Goal: Task Accomplishment & Management: Complete application form

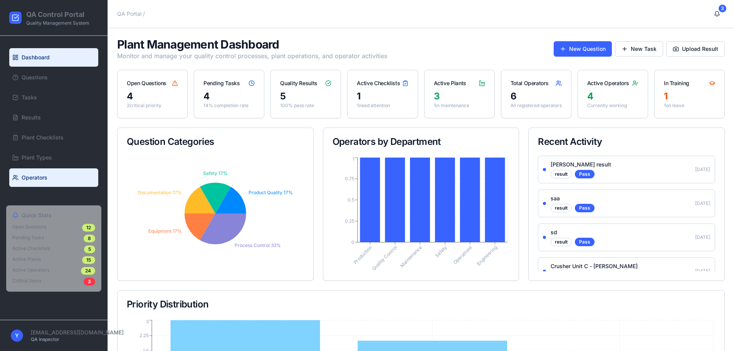
click at [57, 183] on link "Operators" at bounding box center [53, 177] width 89 height 18
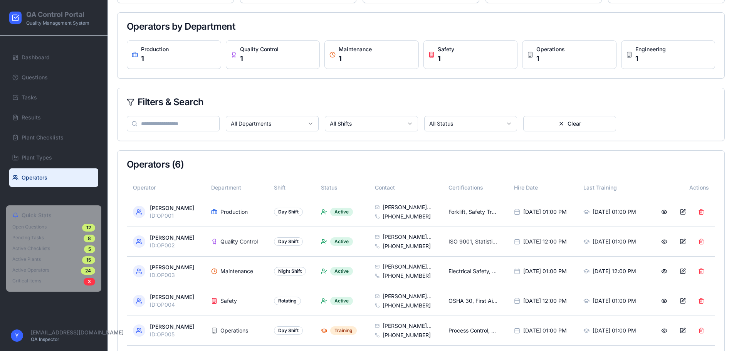
scroll to position [158, 0]
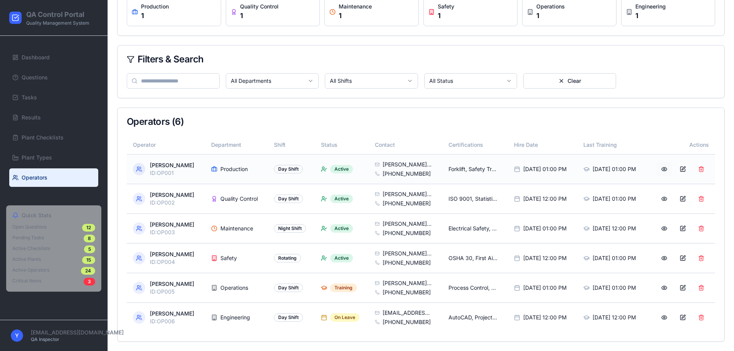
click at [664, 172] on button at bounding box center [663, 169] width 15 height 14
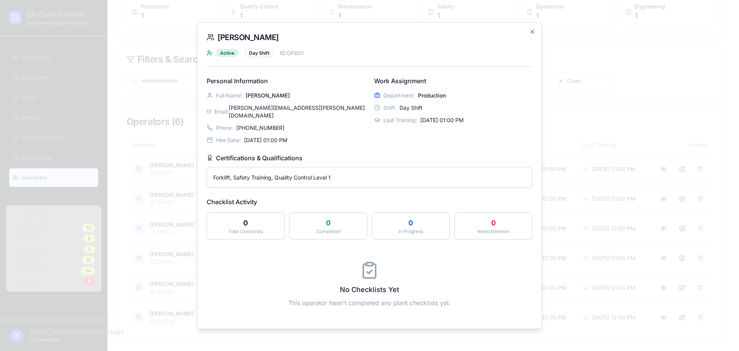
click at [419, 168] on div "Forklift, Safety Training, Quality Control Level 1" at bounding box center [369, 177] width 325 height 20
click at [423, 173] on p "Forklift, Safety Training, Quality Control Level 1" at bounding box center [369, 177] width 313 height 8
click at [530, 35] on icon "button" at bounding box center [533, 31] width 6 height 6
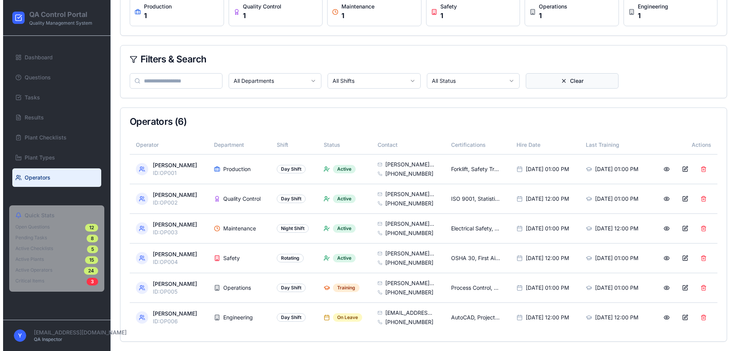
scroll to position [0, 0]
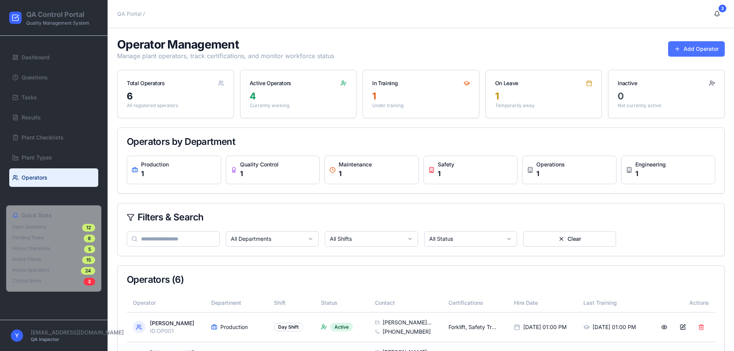
click at [687, 53] on button "Add Operator" at bounding box center [696, 48] width 57 height 15
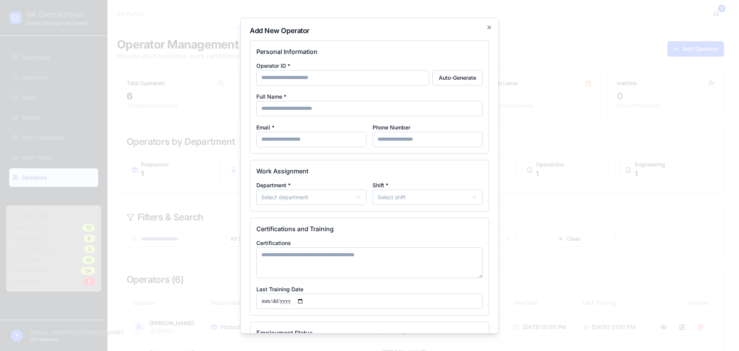
click at [270, 77] on input "Operator ID *" at bounding box center [342, 77] width 173 height 15
click at [450, 77] on button "Auto-Generate" at bounding box center [457, 77] width 50 height 15
type input "**********"
click at [320, 117] on div "**********" at bounding box center [369, 104] width 226 height 86
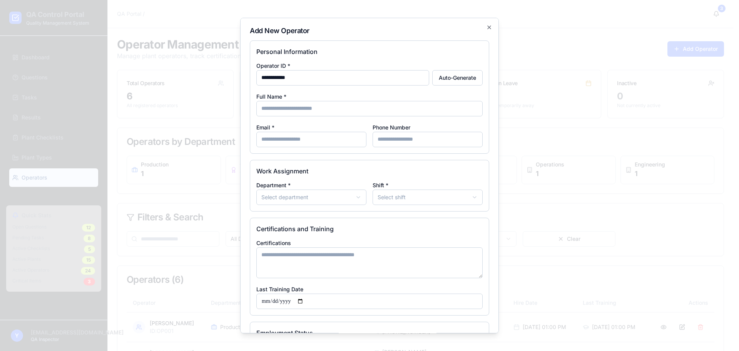
click at [320, 117] on div "**********" at bounding box center [369, 104] width 226 height 86
click at [319, 112] on input "Full Name *" at bounding box center [369, 108] width 226 height 15
type input "**********"
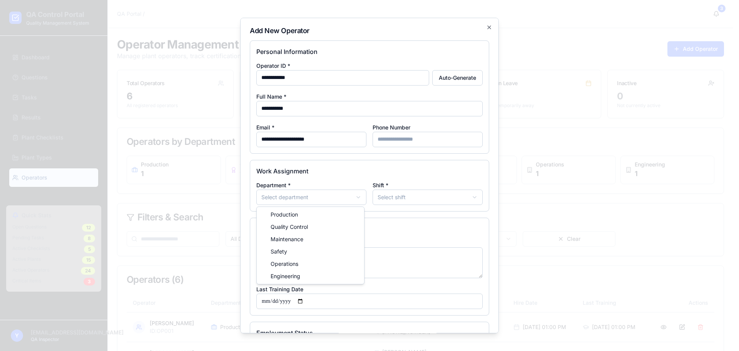
click at [327, 196] on body "QA Control Portal Quality Management System Dashboard Questions Tasks Results P…" at bounding box center [367, 254] width 734 height 509
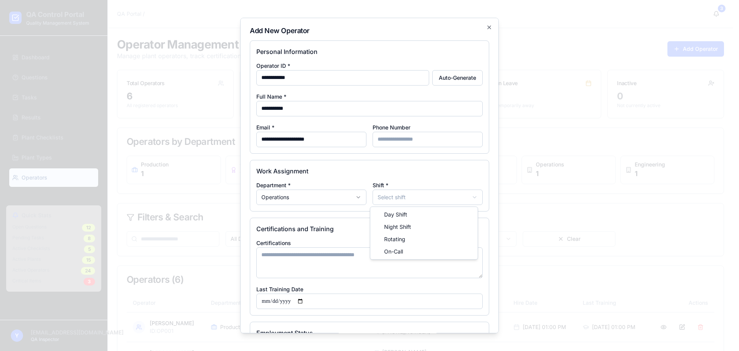
click at [398, 201] on body "QA Control Portal Quality Management System Dashboard Questions Tasks Results P…" at bounding box center [367, 254] width 734 height 509
click at [349, 283] on div "Certifications Last Training Date" at bounding box center [369, 273] width 226 height 71
click at [343, 260] on textarea "Certifications" at bounding box center [369, 262] width 226 height 31
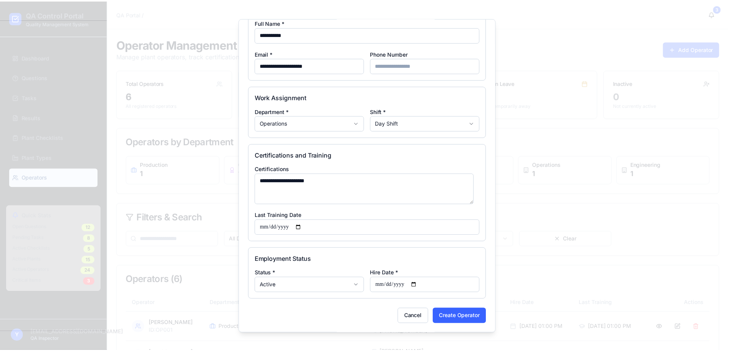
scroll to position [74, 0]
type textarea "**********"
click at [353, 292] on div "Employment Status Status * Active ****** ******** ******** ******** Hire Date *" at bounding box center [370, 274] width 240 height 52
click at [466, 311] on button "Create Operator" at bounding box center [463, 315] width 54 height 15
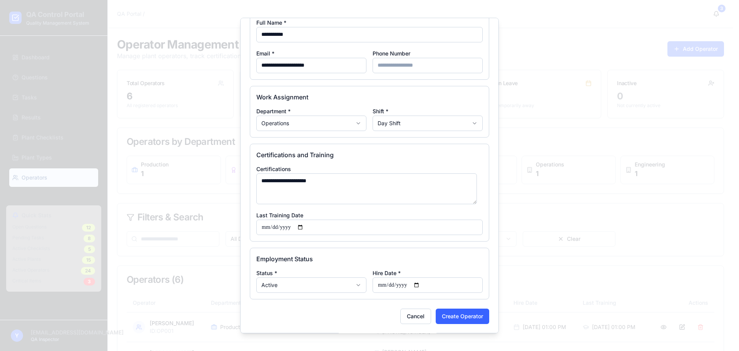
click at [382, 284] on input "Hire Date *" at bounding box center [428, 284] width 110 height 15
click at [417, 282] on input "Hire Date *" at bounding box center [428, 284] width 110 height 15
type input "**********"
drag, startPoint x: 423, startPoint y: 221, endPoint x: 450, endPoint y: 315, distance: 97.5
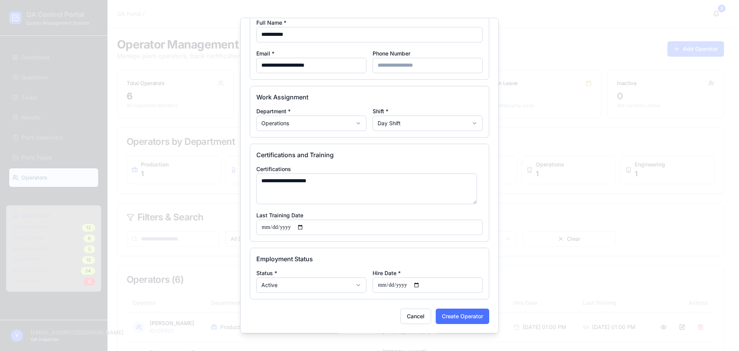
click at [450, 315] on form "**********" at bounding box center [370, 144] width 240 height 357
click at [306, 229] on input "Last Training Date" at bounding box center [369, 227] width 226 height 15
type input "**********"
click at [457, 313] on button "Create Operator" at bounding box center [463, 315] width 54 height 15
click at [457, 313] on div "Cancel Create Operator" at bounding box center [370, 315] width 240 height 15
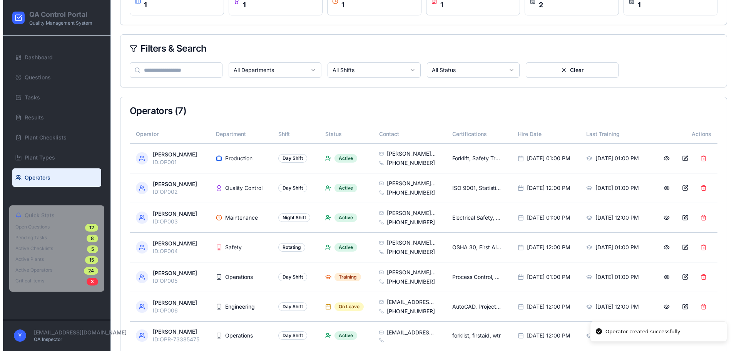
scroll to position [194, 0]
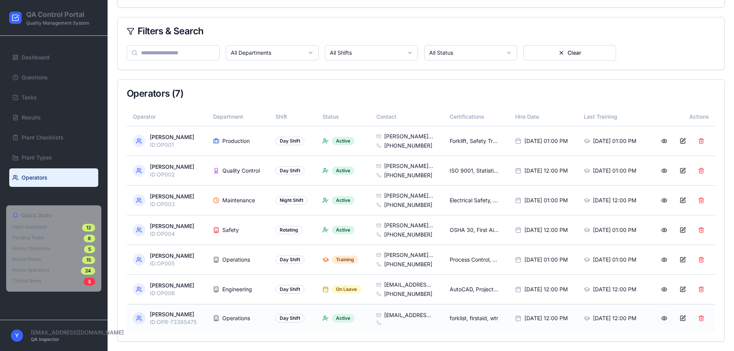
click at [660, 313] on button at bounding box center [663, 318] width 15 height 14
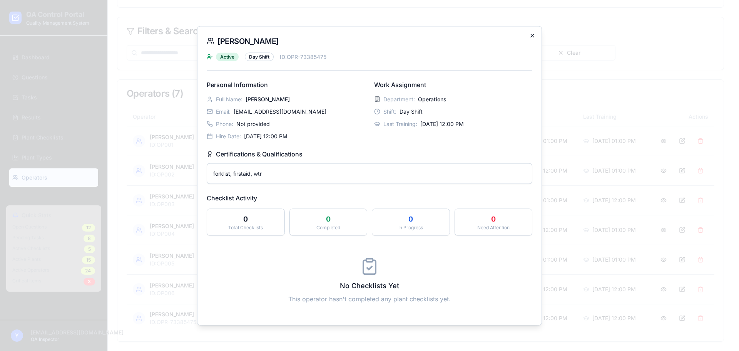
click at [530, 34] on icon "button" at bounding box center [533, 35] width 6 height 6
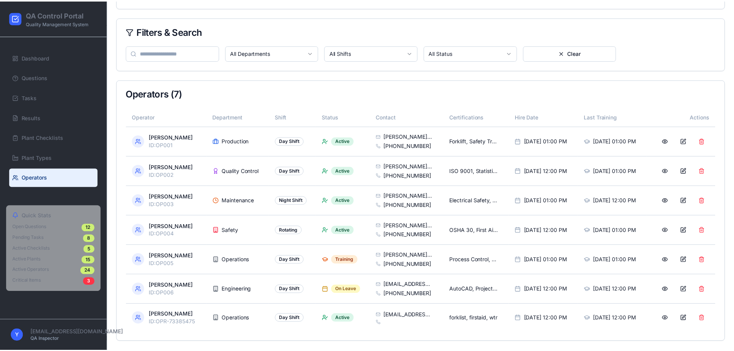
scroll to position [186, 0]
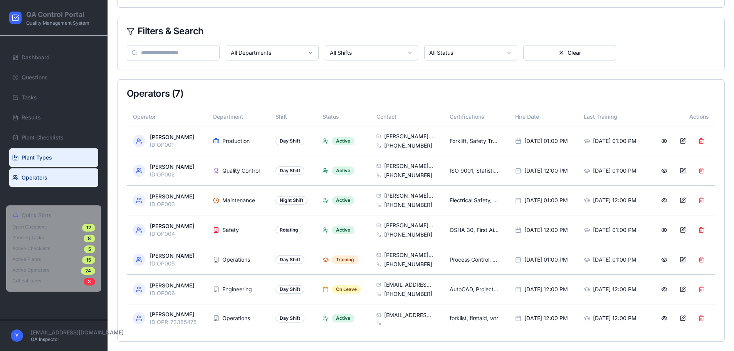
click at [31, 158] on span "Plant Types" at bounding box center [37, 158] width 30 height 8
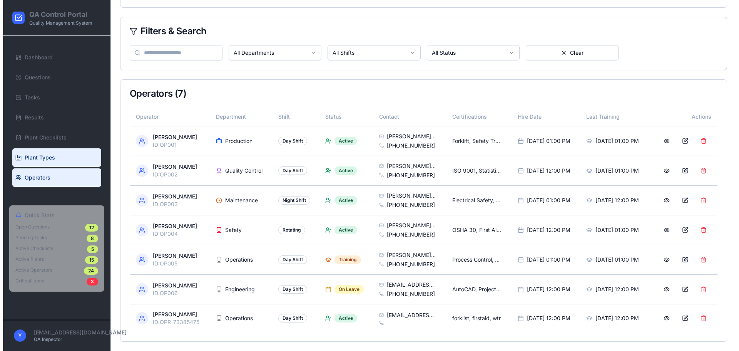
scroll to position [17, 0]
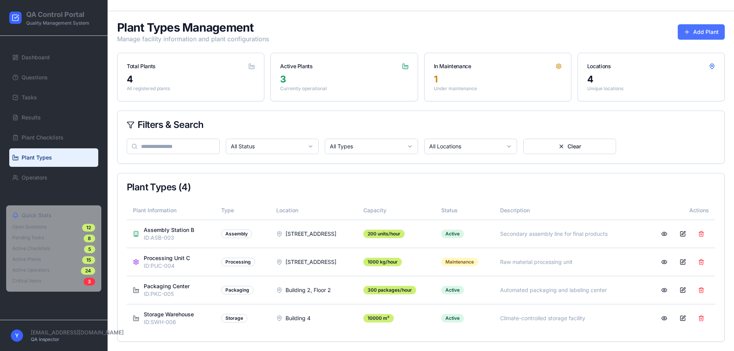
click at [710, 34] on button "Add Plant" at bounding box center [700, 31] width 47 height 15
click at [708, 35] on button "Add Plant" at bounding box center [700, 31] width 47 height 15
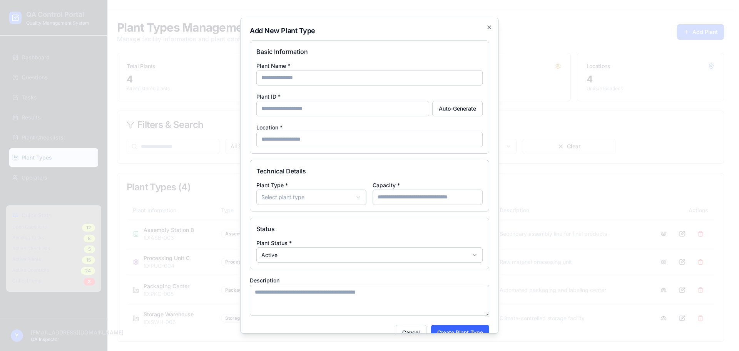
drag, startPoint x: 708, startPoint y: 35, endPoint x: 712, endPoint y: 46, distance: 12.4
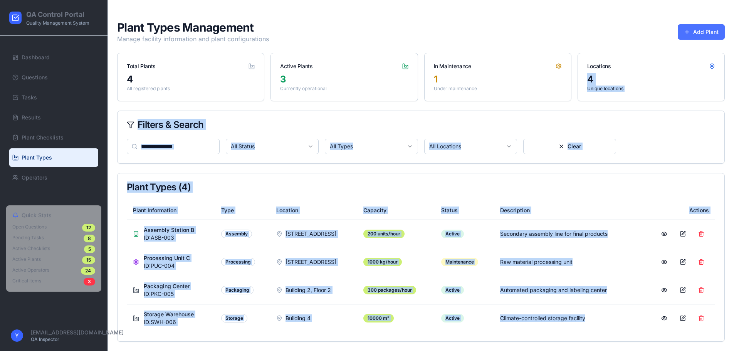
click at [702, 29] on button "Add Plant" at bounding box center [700, 31] width 47 height 15
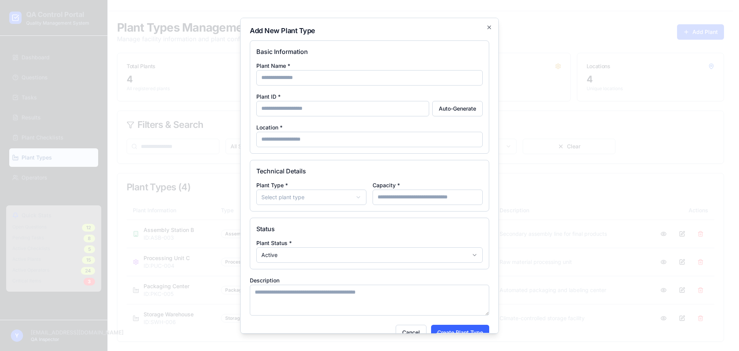
click at [416, 74] on input "Plant Name *" at bounding box center [369, 77] width 226 height 15
type input "*******"
click at [299, 193] on body "QA Control Portal Quality Management System Dashboard Questions Tasks Results P…" at bounding box center [367, 167] width 734 height 368
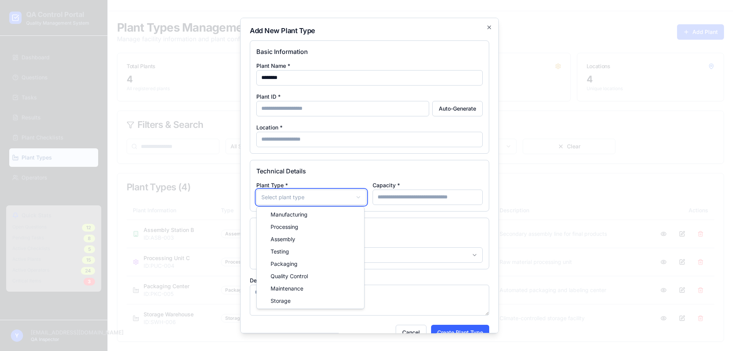
click at [417, 176] on body "QA Control Portal Quality Management System Dashboard Questions Tasks Results P…" at bounding box center [367, 167] width 734 height 368
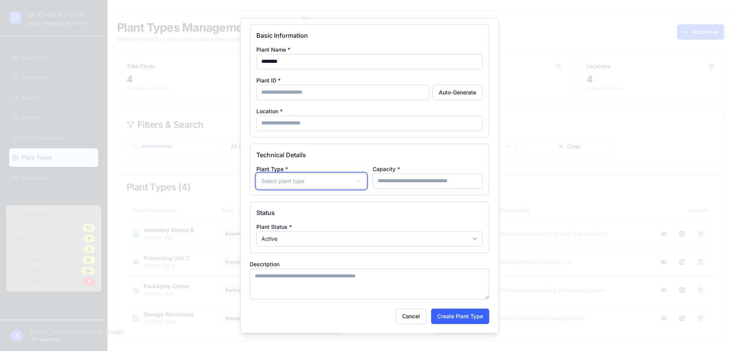
scroll to position [0, 0]
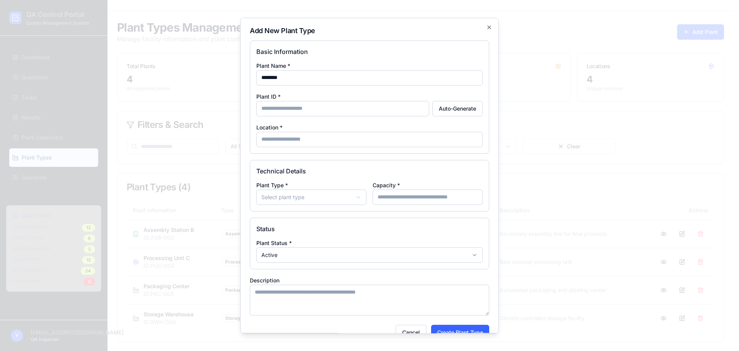
click at [330, 144] on input "Location *" at bounding box center [369, 139] width 226 height 15
type input "**********"
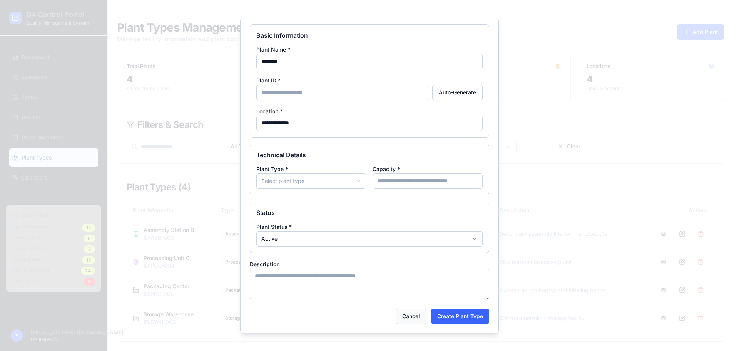
click at [406, 314] on button "Cancel" at bounding box center [411, 315] width 31 height 15
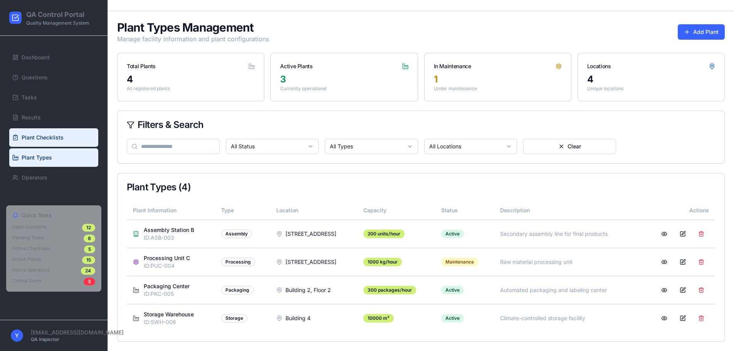
click at [30, 137] on span "Plant Checklists" at bounding box center [43, 138] width 42 height 8
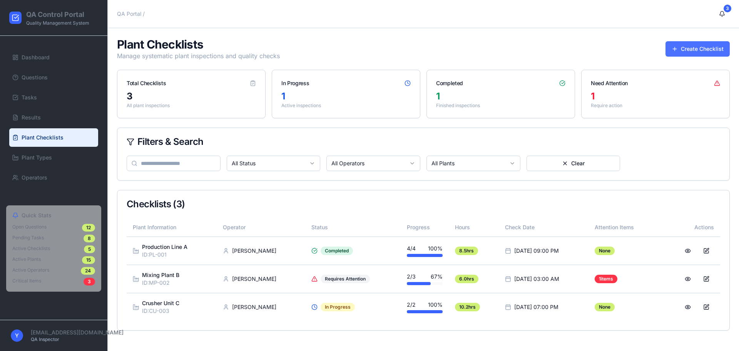
click at [682, 51] on button "Create Checklist" at bounding box center [698, 48] width 64 height 15
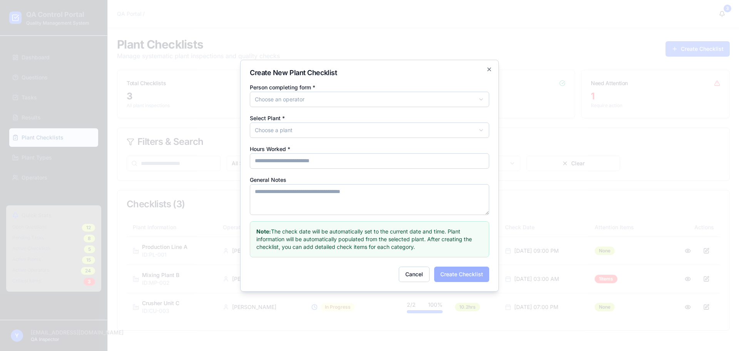
click at [359, 189] on textarea "General Notes" at bounding box center [370, 199] width 240 height 31
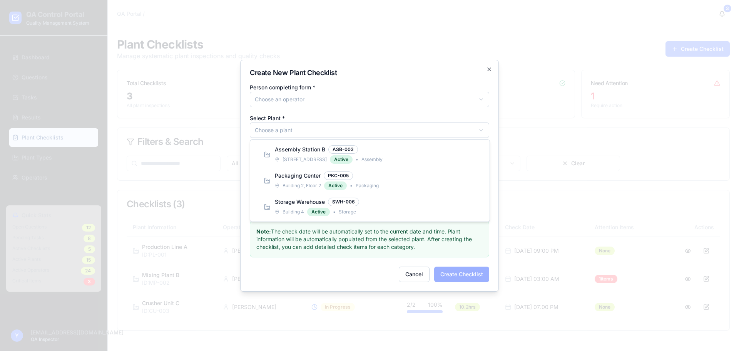
click at [260, 131] on body "QA Control Portal Quality Management System Dashboard Questions Tasks Results P…" at bounding box center [369, 175] width 739 height 351
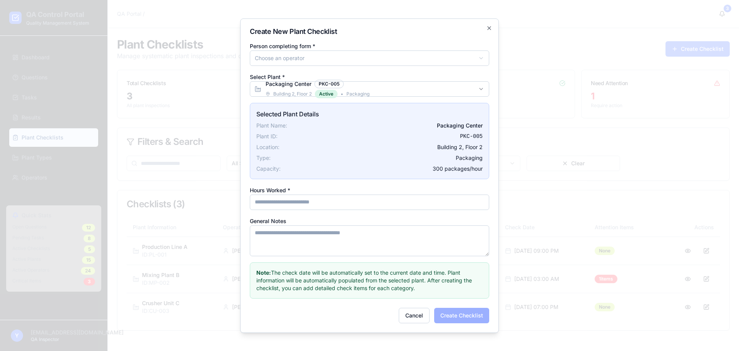
drag, startPoint x: 310, startPoint y: 205, endPoint x: 312, endPoint y: 200, distance: 5.9
click at [312, 200] on input "Hours Worked *" at bounding box center [370, 201] width 240 height 15
click at [294, 60] on body "QA Control Portal Quality Management System Dashboard Questions Tasks Results P…" at bounding box center [369, 175] width 739 height 351
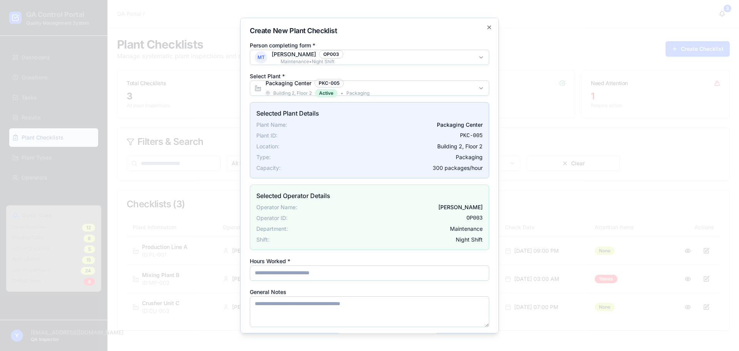
click at [312, 54] on body "QA Control Portal Quality Management System Dashboard Questions Tasks Results P…" at bounding box center [369, 175] width 739 height 351
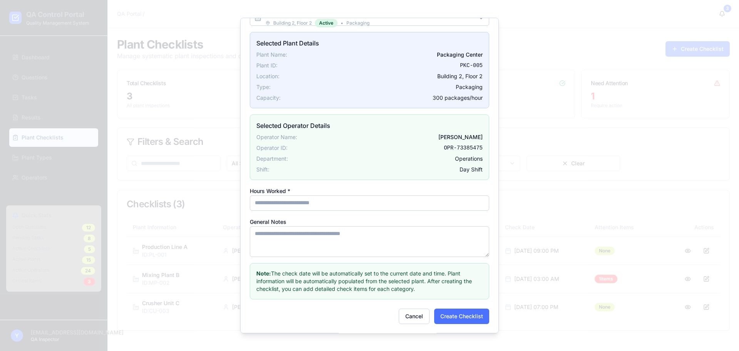
click at [447, 316] on button "Create Checklist" at bounding box center [461, 315] width 55 height 15
type input "**"
click at [462, 316] on button "Create Checklist" at bounding box center [461, 315] width 55 height 15
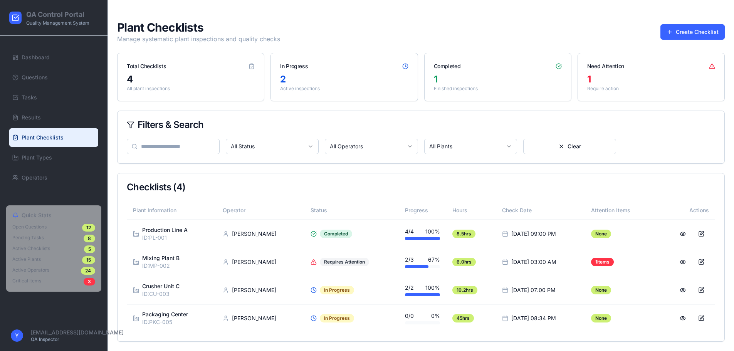
scroll to position [0, 0]
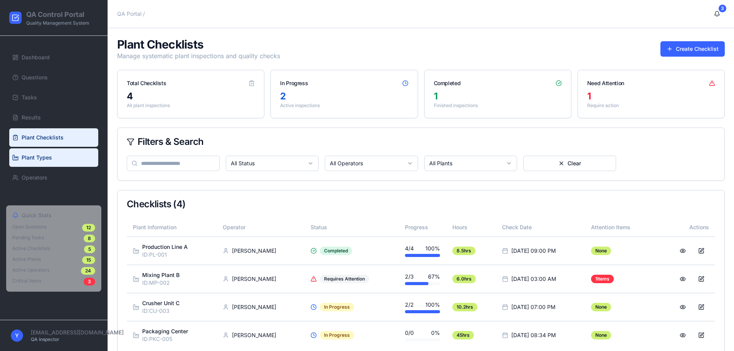
click at [34, 163] on link "Plant Types" at bounding box center [53, 157] width 89 height 18
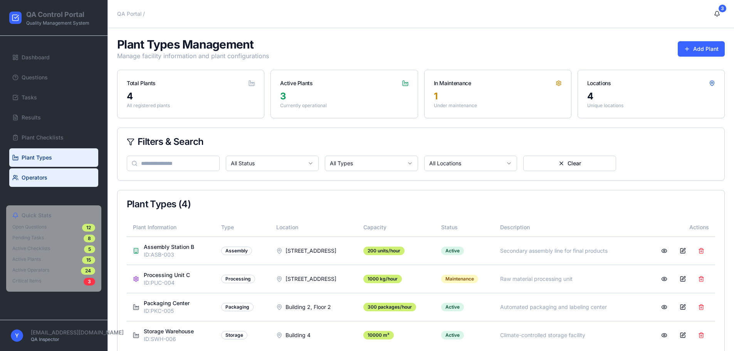
click at [35, 181] on span "Operators" at bounding box center [35, 178] width 26 height 8
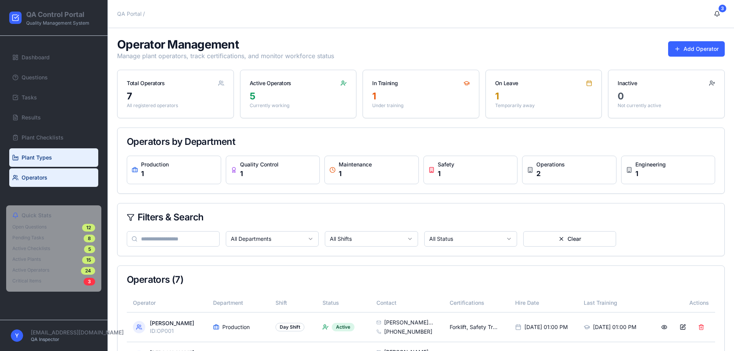
click at [46, 157] on span "Plant Types" at bounding box center [37, 158] width 30 height 8
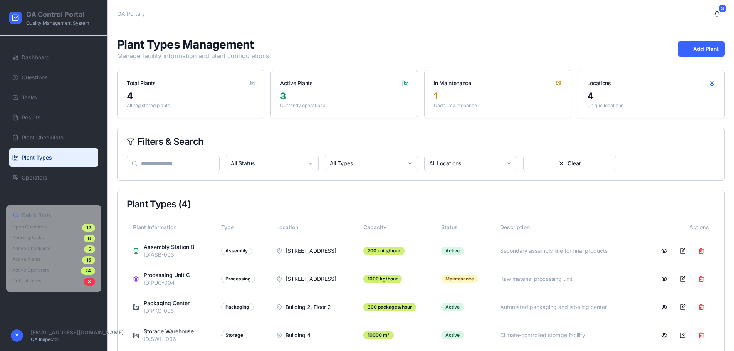
click at [46, 157] on span "Plant Types" at bounding box center [37, 158] width 30 height 8
click at [709, 48] on button "Add Plant" at bounding box center [700, 48] width 47 height 15
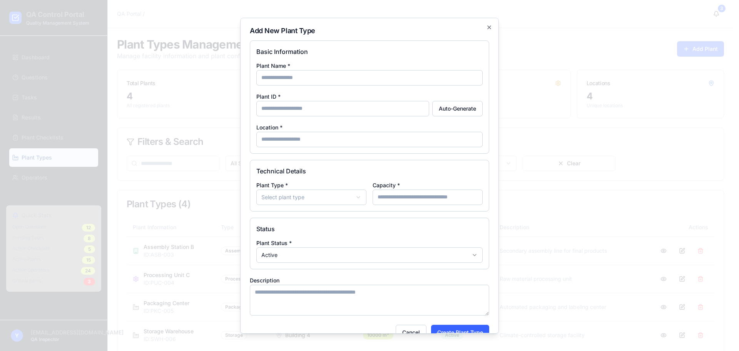
click at [374, 87] on div "Plant Name * Plant ID * Auto-Generate Location *" at bounding box center [369, 104] width 226 height 86
click at [340, 69] on div "Plant Name *" at bounding box center [369, 73] width 226 height 25
click at [349, 78] on input "Plant Name *" at bounding box center [369, 77] width 226 height 15
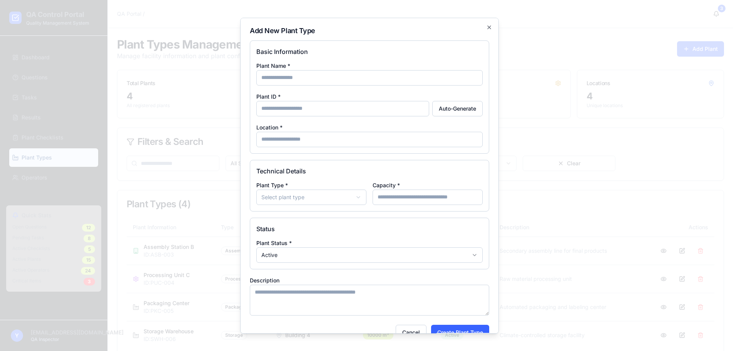
type input "*******"
click at [324, 107] on input "Plant ID *" at bounding box center [342, 108] width 173 height 15
type input "**"
click at [334, 190] on body "QA Control Portal Quality Management System Dashboard Questions Tasks Results P…" at bounding box center [367, 184] width 734 height 368
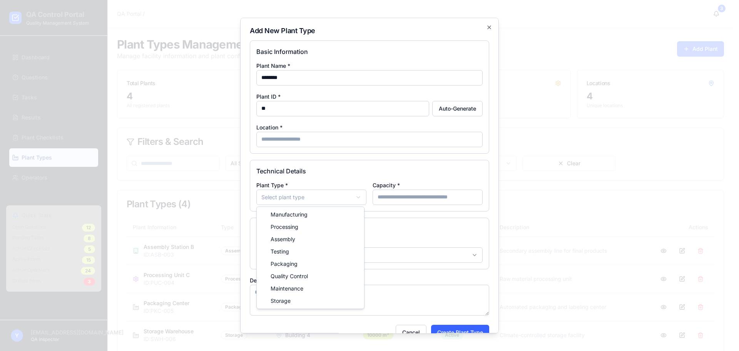
drag, startPoint x: 305, startPoint y: 299, endPoint x: 309, endPoint y: 287, distance: 12.4
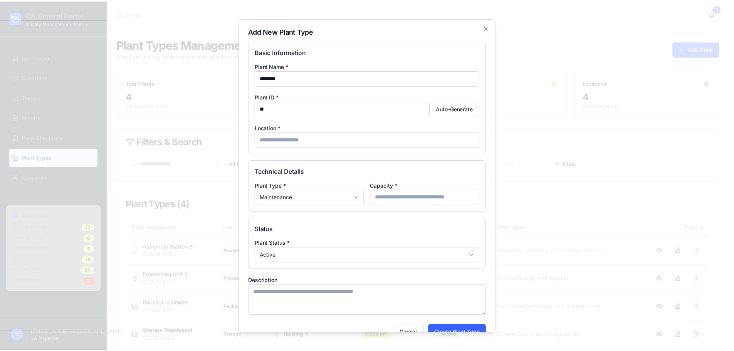
scroll to position [16, 0]
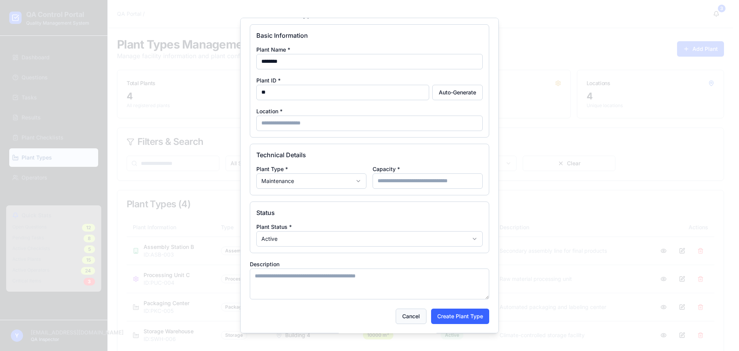
click at [402, 316] on button "Cancel" at bounding box center [411, 315] width 31 height 15
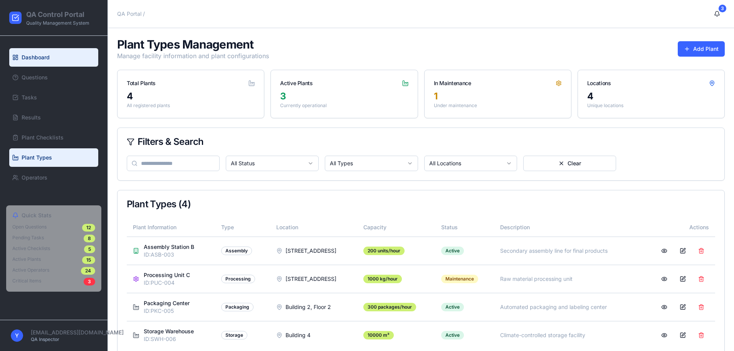
click at [45, 50] on link "Dashboard" at bounding box center [53, 57] width 89 height 18
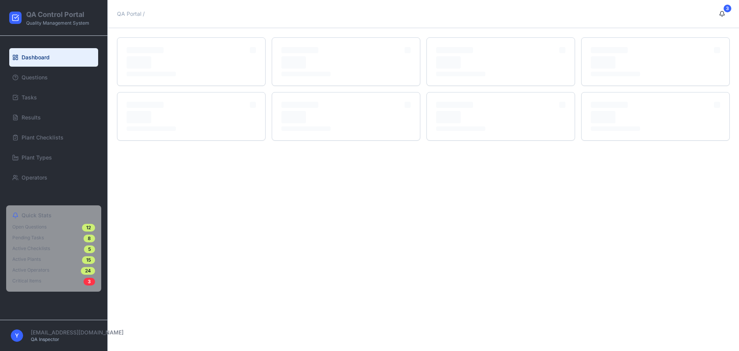
click at [45, 50] on link "Dashboard" at bounding box center [53, 57] width 89 height 18
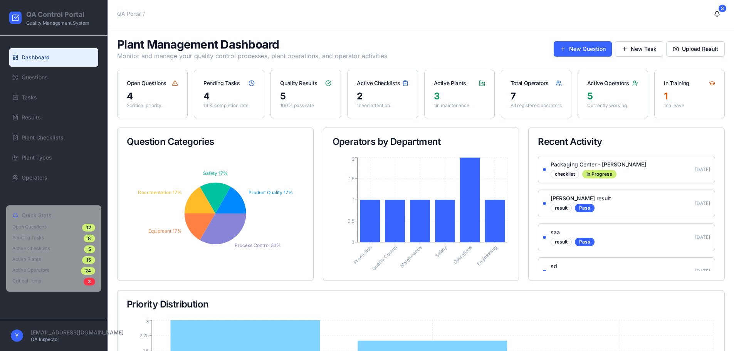
click at [39, 27] on div "QA Control Portal Quality Management System" at bounding box center [53, 18] width 107 height 36
drag, startPoint x: 36, startPoint y: 17, endPoint x: 36, endPoint y: 11, distance: 5.4
click at [36, 11] on h1 "QA Control Portal" at bounding box center [57, 14] width 63 height 11
click at [10, 13] on div at bounding box center [15, 18] width 12 height 12
click at [23, 54] on span "Dashboard" at bounding box center [36, 58] width 28 height 8
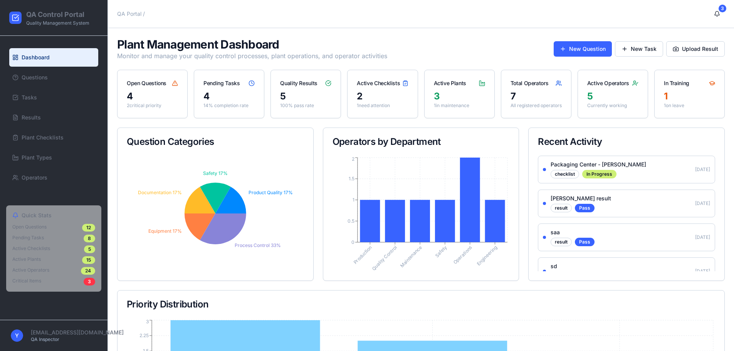
click at [23, 54] on span "Dashboard" at bounding box center [36, 58] width 28 height 8
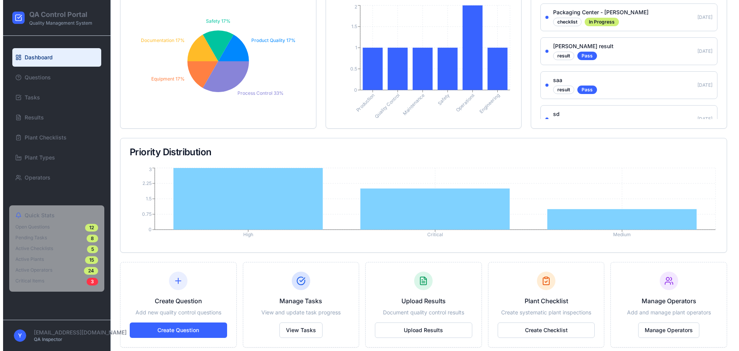
scroll to position [158, 0]
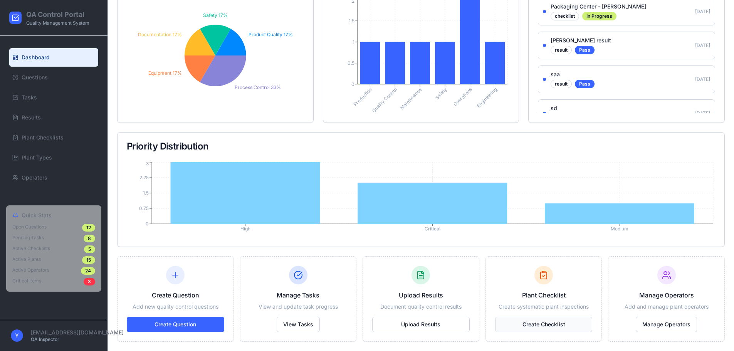
click at [568, 324] on button "Create Checklist" at bounding box center [543, 324] width 97 height 15
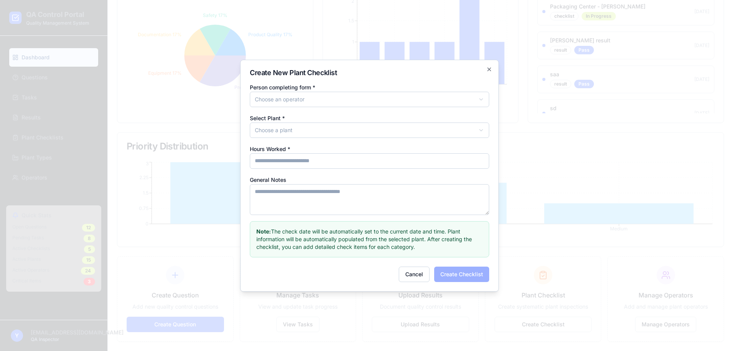
click at [294, 160] on input "Hours Worked *" at bounding box center [370, 160] width 240 height 15
type input "**"
click at [280, 124] on body "QA Control Portal Quality Management System Dashboard Questions Tasks Results P…" at bounding box center [367, 96] width 734 height 509
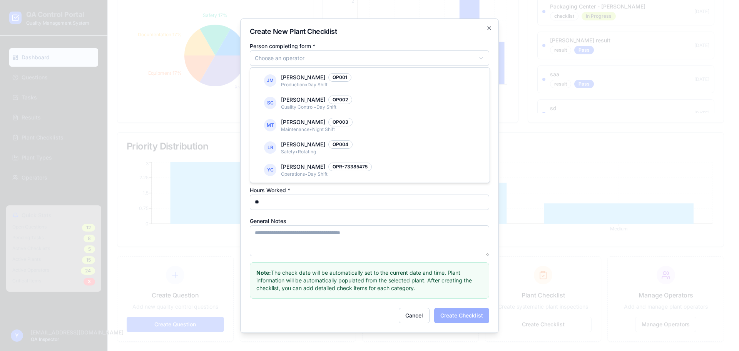
click at [284, 55] on body "QA Control Portal Quality Management System Dashboard Questions Tasks Results P…" at bounding box center [367, 96] width 734 height 509
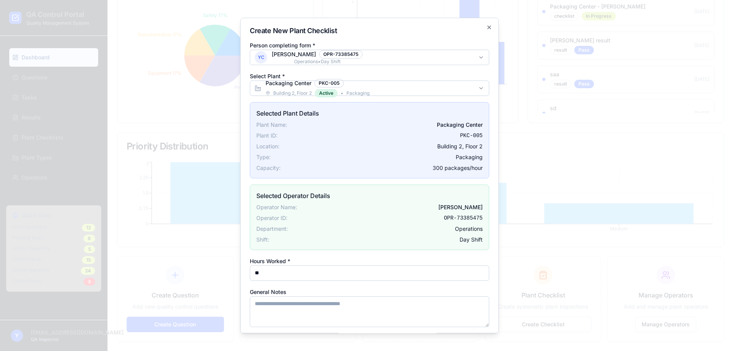
scroll to position [70, 0]
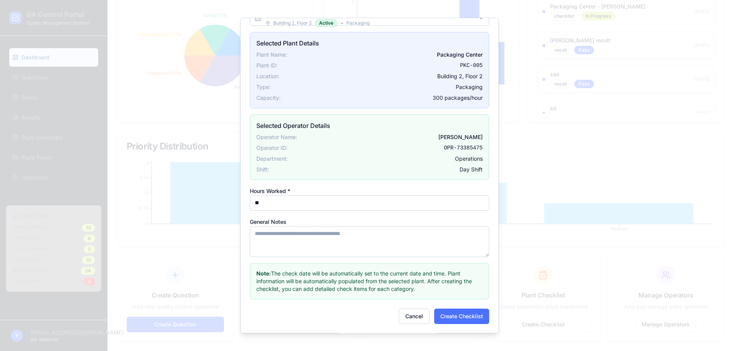
click at [464, 316] on button "Create Checklist" at bounding box center [461, 315] width 55 height 15
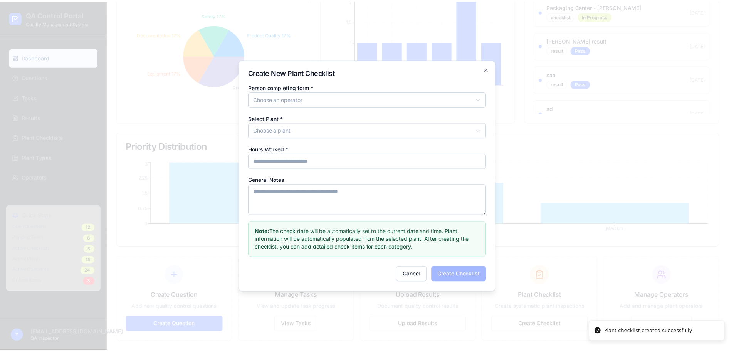
scroll to position [0, 0]
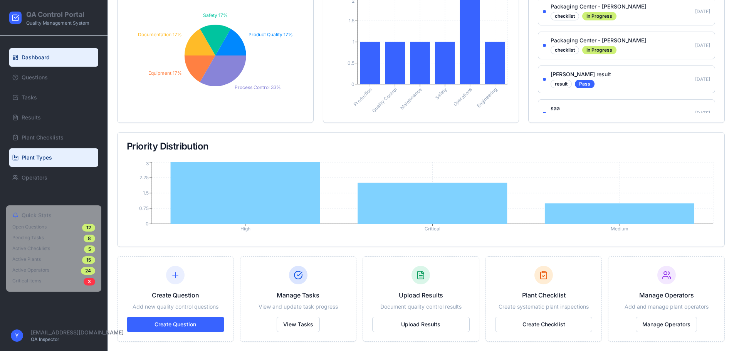
click at [22, 158] on span "Plant Types" at bounding box center [37, 158] width 30 height 8
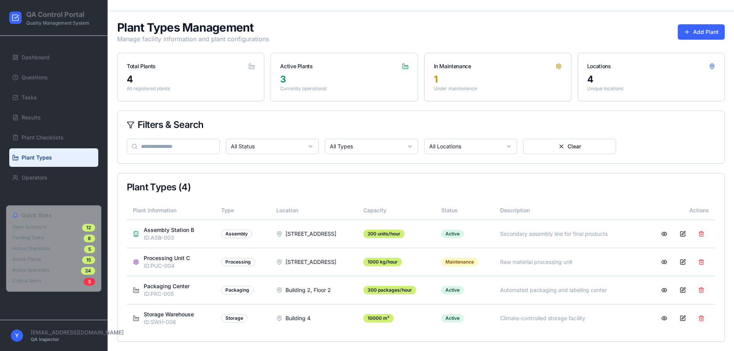
scroll to position [17, 0]
click at [31, 144] on link "Plant Checklists" at bounding box center [53, 137] width 89 height 18
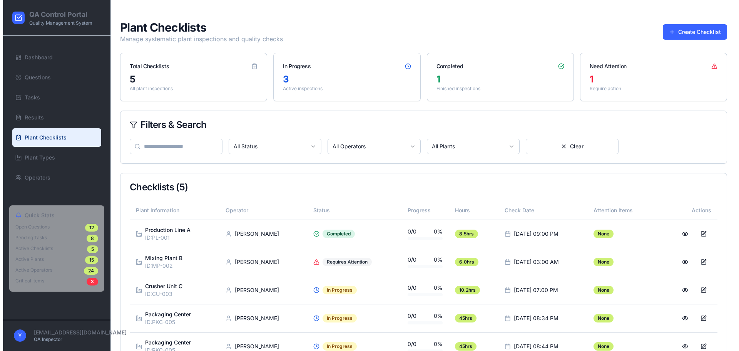
scroll to position [45, 0]
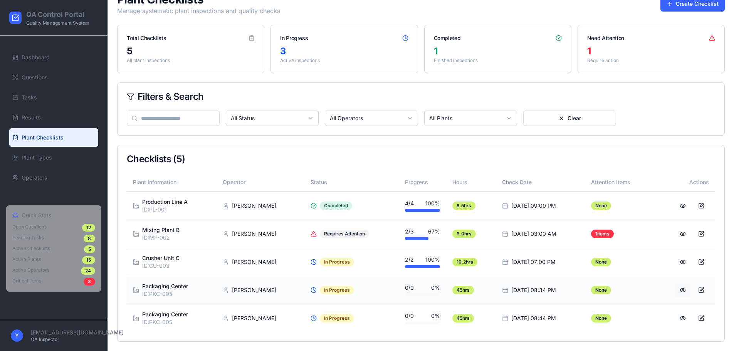
click at [684, 287] on button at bounding box center [682, 290] width 15 height 14
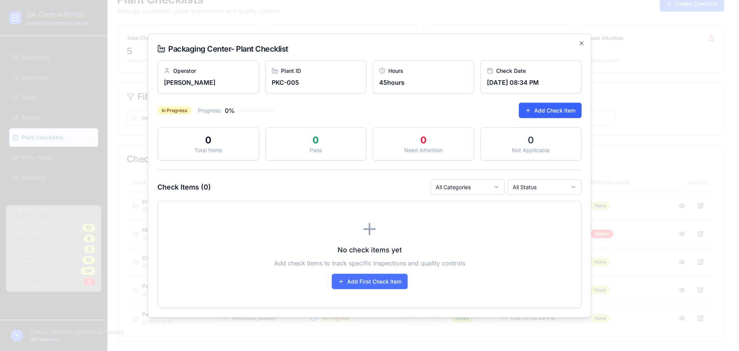
click at [355, 277] on button "Add First Check Item" at bounding box center [370, 280] width 76 height 15
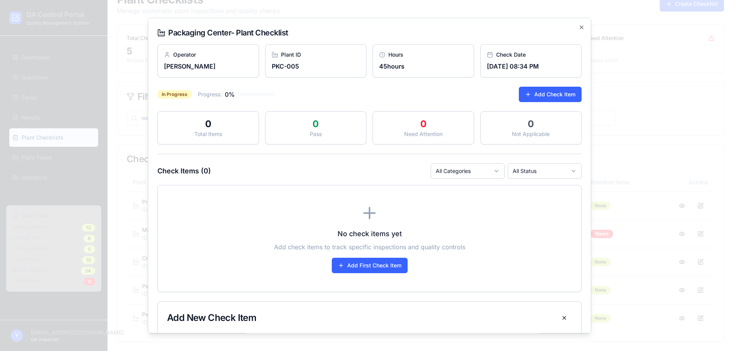
scroll to position [134, 0]
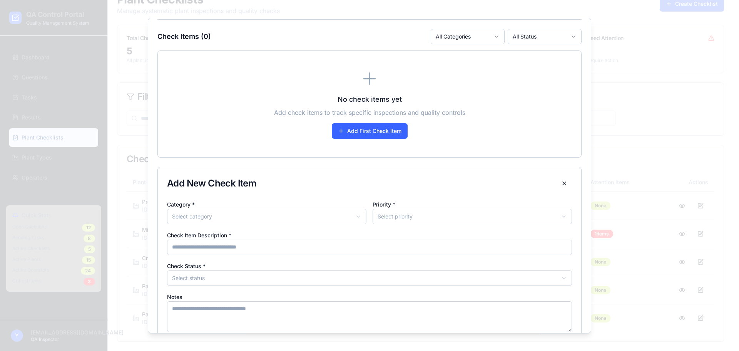
click at [218, 205] on div "**********" at bounding box center [266, 211] width 199 height 25
click at [219, 218] on body "QA Control Portal Quality Management System Dashboard Questions Tasks Results P…" at bounding box center [367, 153] width 734 height 396
click at [402, 220] on body "QA Control Portal Quality Management System Dashboard Questions Tasks Results P…" at bounding box center [367, 153] width 734 height 396
click at [304, 251] on input "Check Item Description *" at bounding box center [369, 247] width 405 height 15
type input "*"
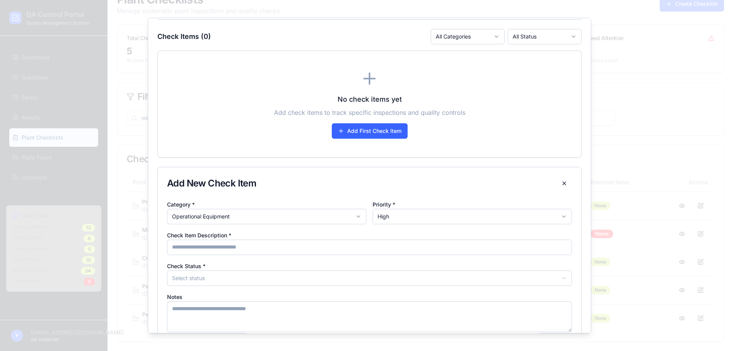
type input "*"
type input "********"
click at [327, 276] on body "QA Control Portal Quality Management System Dashboard Questions Tasks Results P…" at bounding box center [367, 153] width 734 height 396
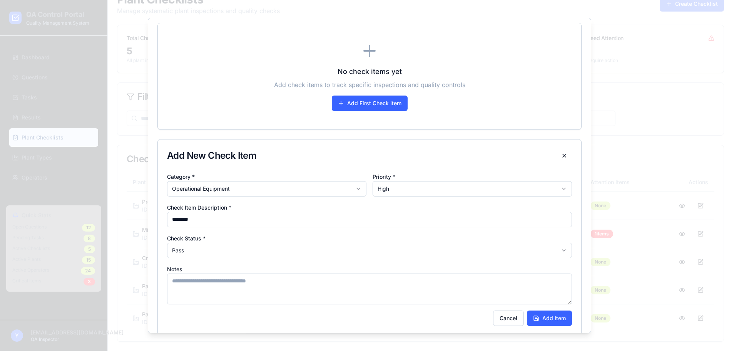
scroll to position [174, 0]
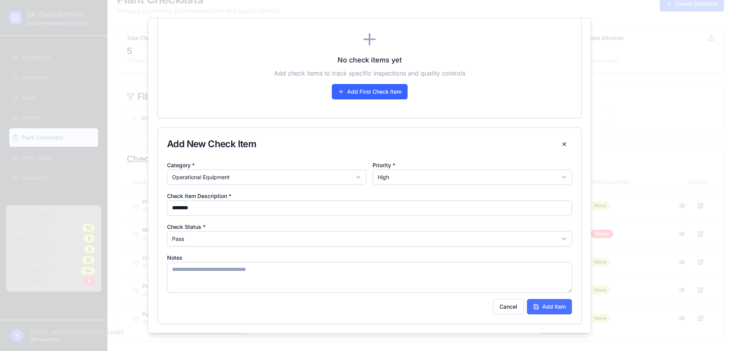
click at [549, 303] on button "Add Item" at bounding box center [549, 306] width 45 height 15
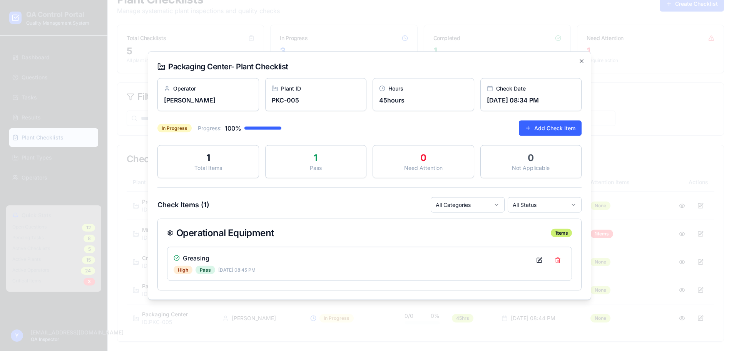
click at [581, 64] on h2 "Packaging Center - Plant Checklist" at bounding box center [370, 66] width 424 height 11
click at [583, 57] on div "Packaging Center - Plant Checklist Operator [PERSON_NAME] Plant ID PKC-005 Hour…" at bounding box center [370, 175] width 444 height 248
click at [583, 58] on icon "button" at bounding box center [582, 61] width 6 height 6
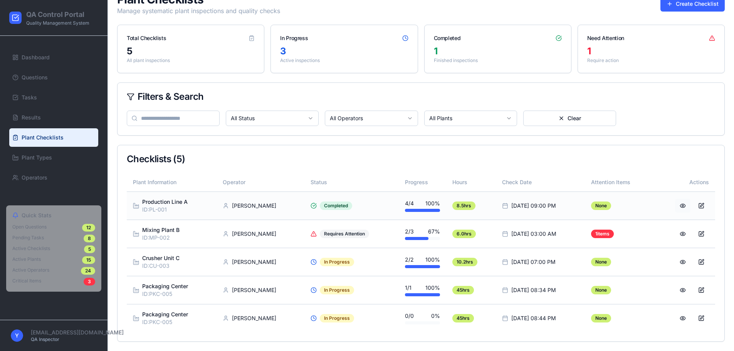
click at [679, 207] on button at bounding box center [682, 206] width 15 height 14
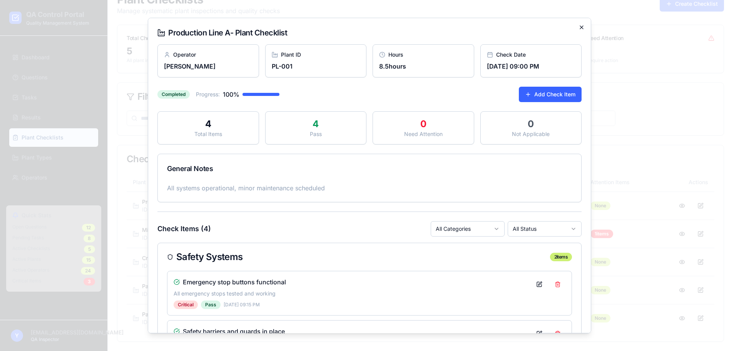
click at [579, 25] on icon "button" at bounding box center [582, 27] width 6 height 6
